Goal: Task Accomplishment & Management: Manage account settings

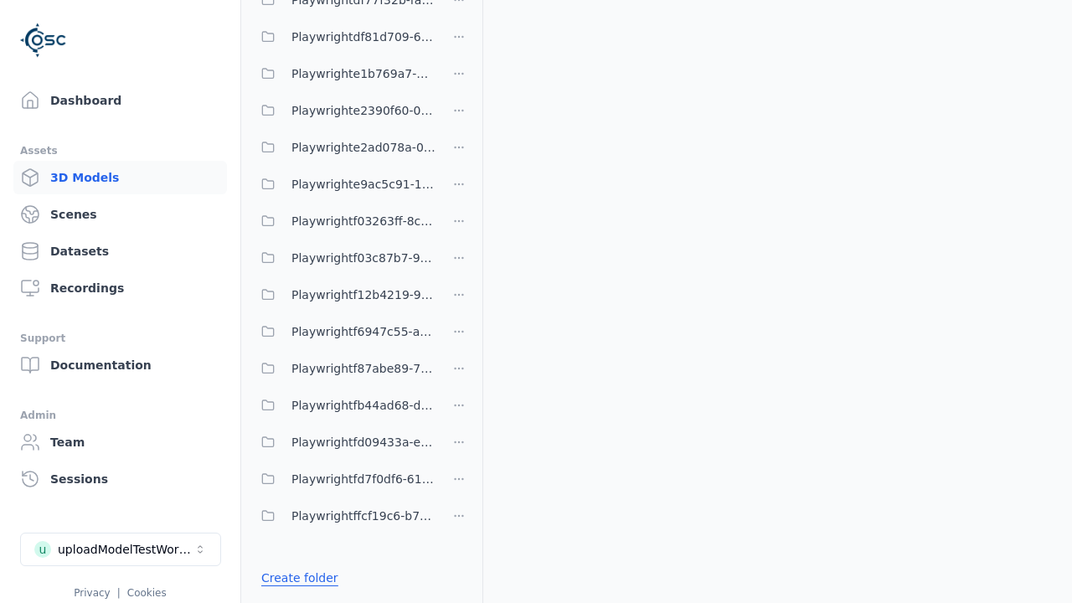
click at [295, 578] on link "Create folder" at bounding box center [299, 577] width 77 height 17
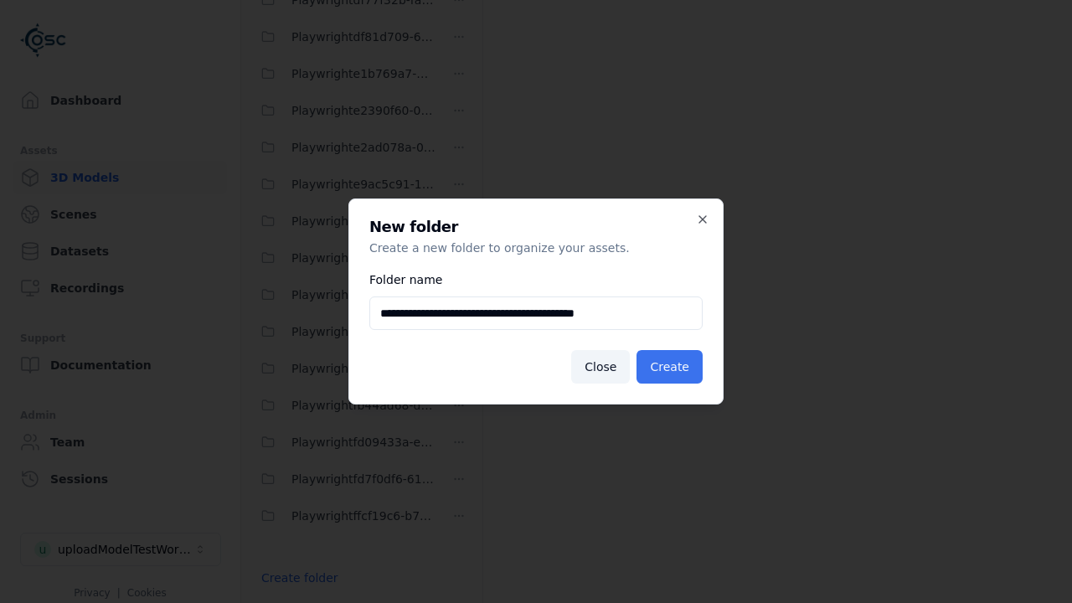
type input "**********"
click at [672, 367] on button "Create" at bounding box center [669, 366] width 66 height 33
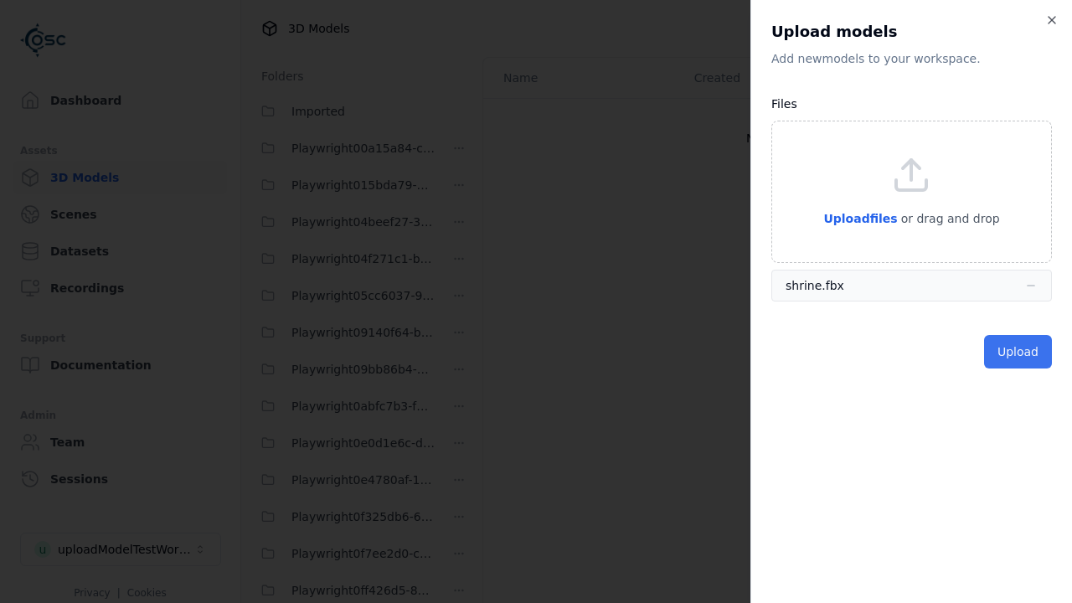
click at [1019, 352] on button "Upload" at bounding box center [1018, 351] width 68 height 33
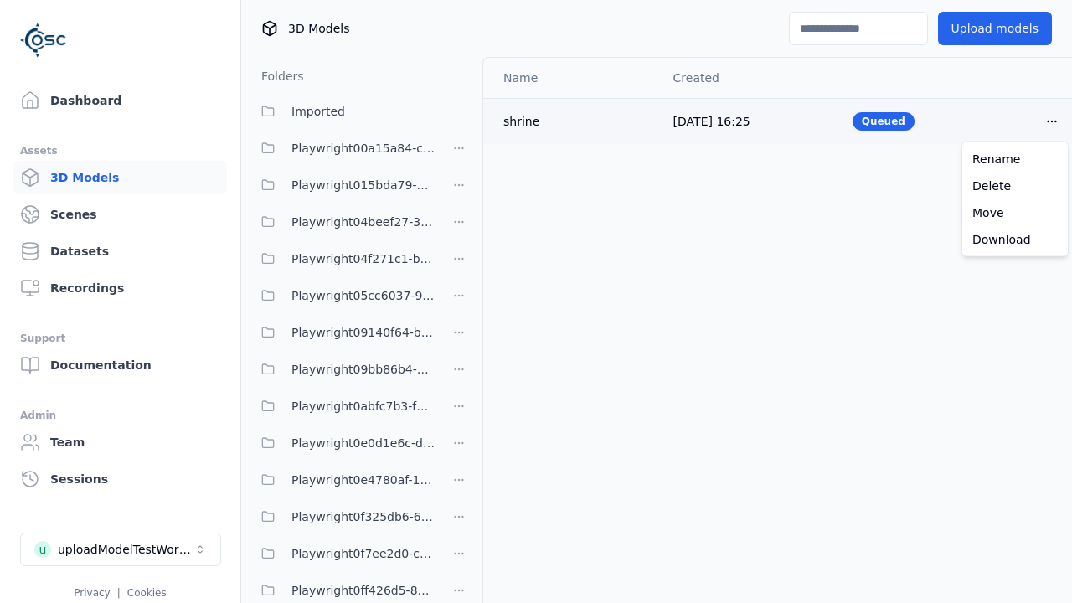
click at [1052, 121] on html "Support Dashboard Assets 3D Models Scenes Datasets Recordings Support Documenta…" at bounding box center [536, 301] width 1072 height 603
click at [1015, 185] on div "Delete" at bounding box center [1015, 186] width 99 height 27
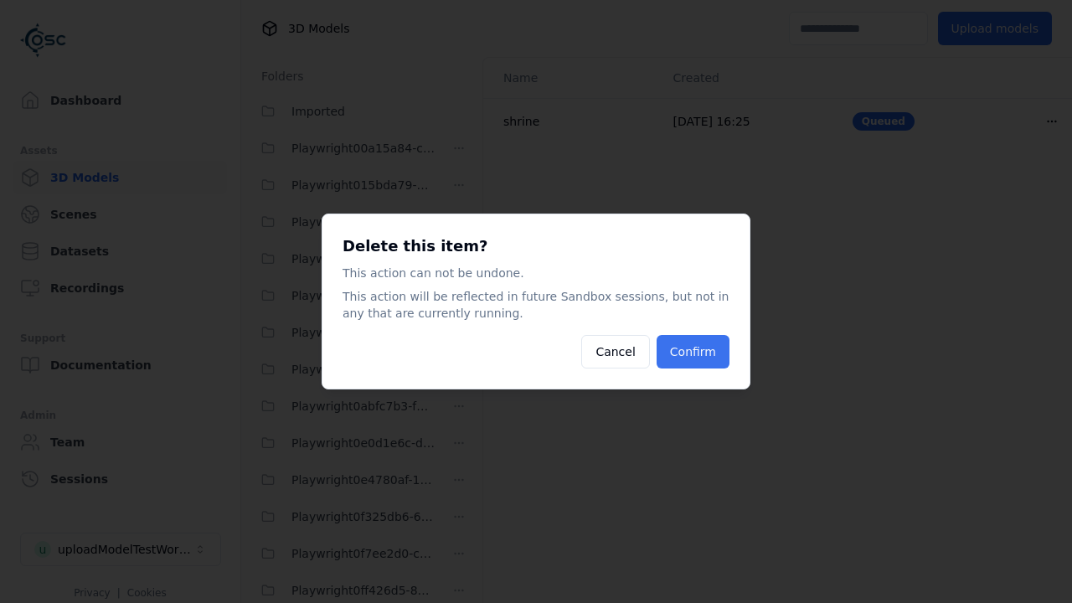
click at [695, 352] on button "Confirm" at bounding box center [693, 351] width 73 height 33
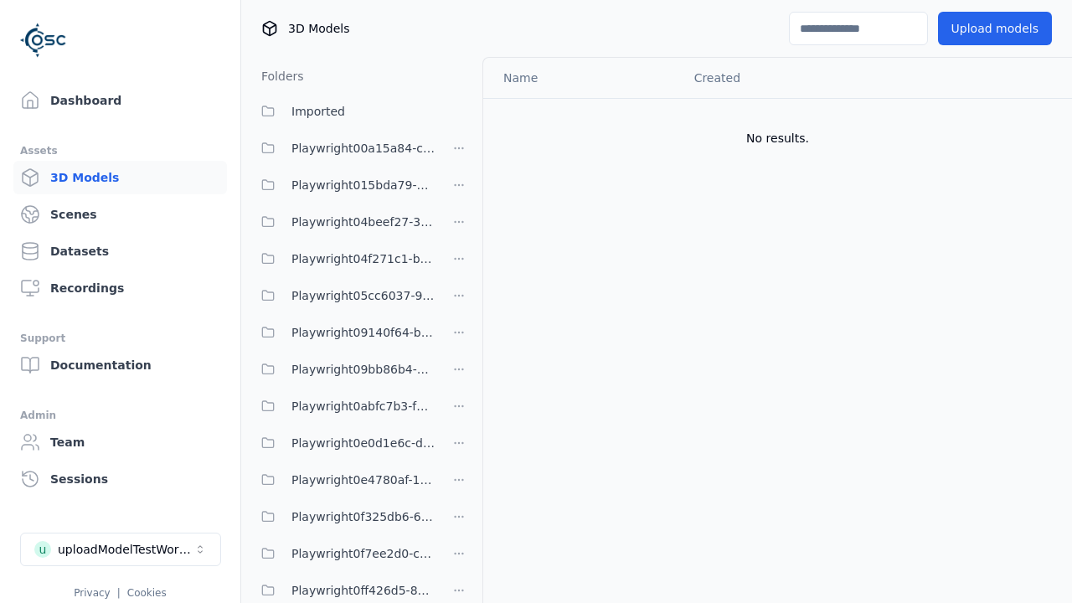
click at [459, 301] on html "Support Dashboard Assets 3D Models Scenes Datasets Recordings Support Documenta…" at bounding box center [536, 301] width 1072 height 603
